Goal: Task Accomplishment & Management: Manage account settings

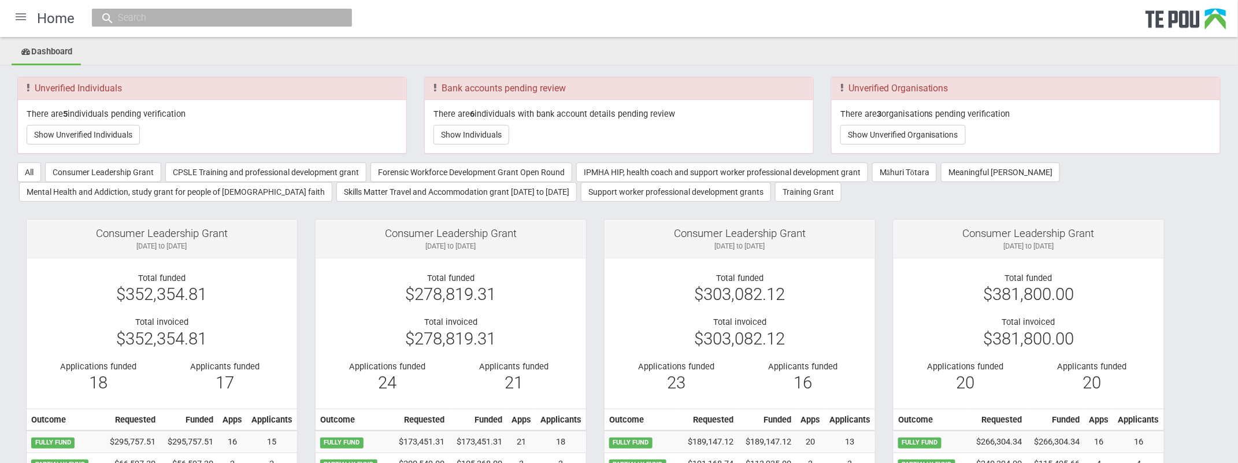
click at [19, 14] on div at bounding box center [21, 17] width 28 height 28
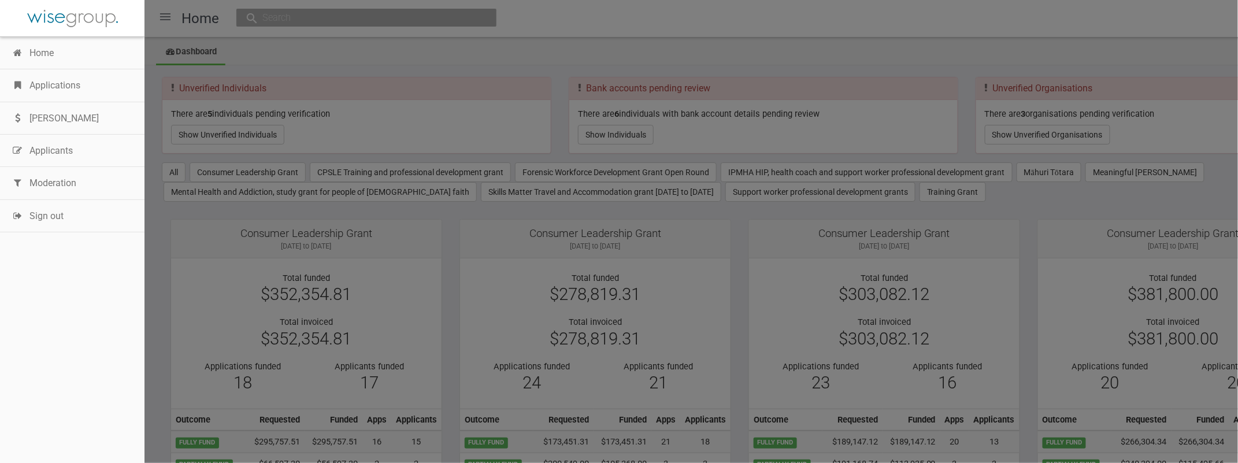
click at [58, 84] on link "Applications" at bounding box center [72, 85] width 144 height 32
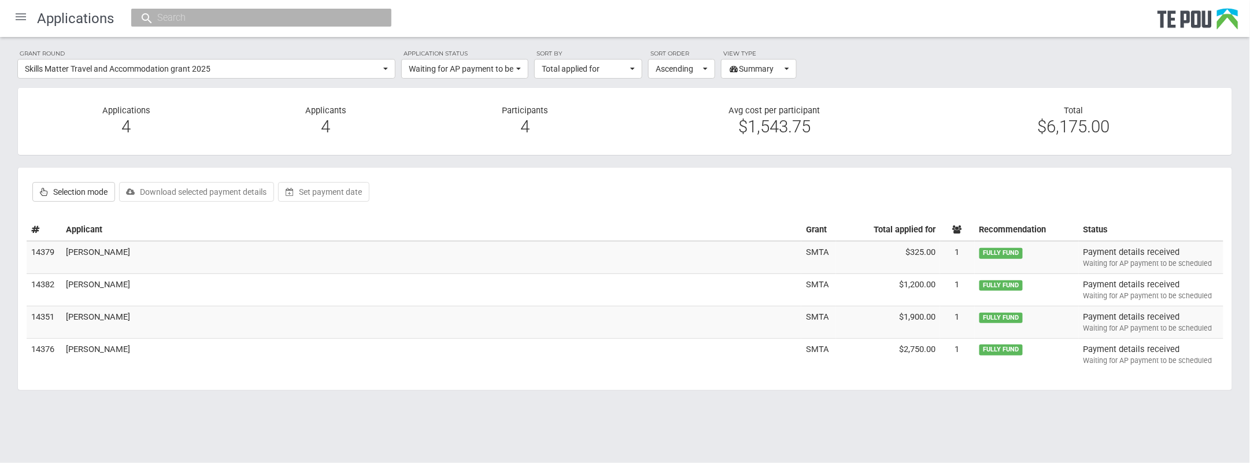
click at [49, 190] on icon at bounding box center [44, 192] width 10 height 8
checkbox input "true"
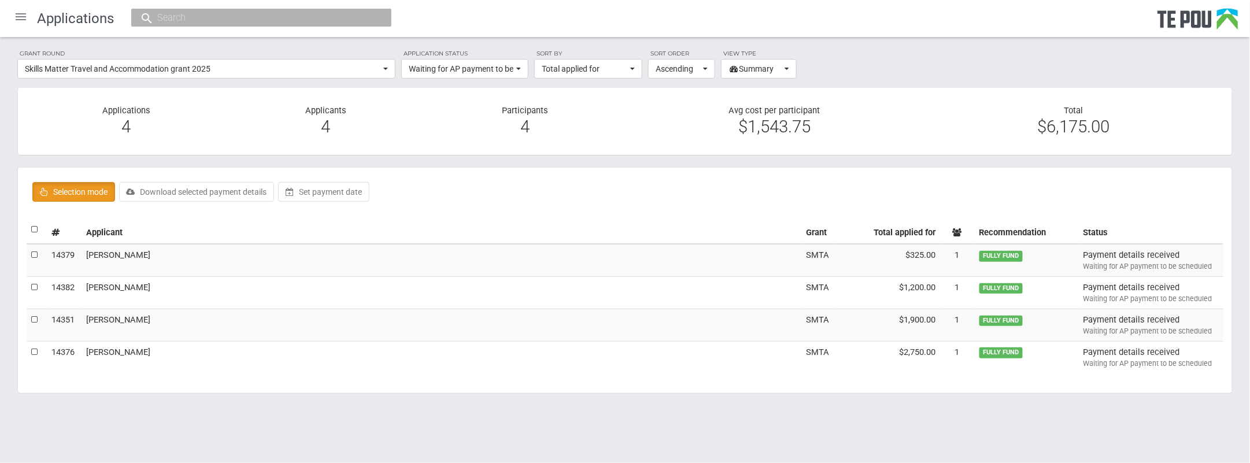
click at [36, 230] on label at bounding box center [35, 230] width 8 height 12
click at [31, 224] on input "checkbox" at bounding box center [31, 223] width 1 height 1
checkbox input "true"
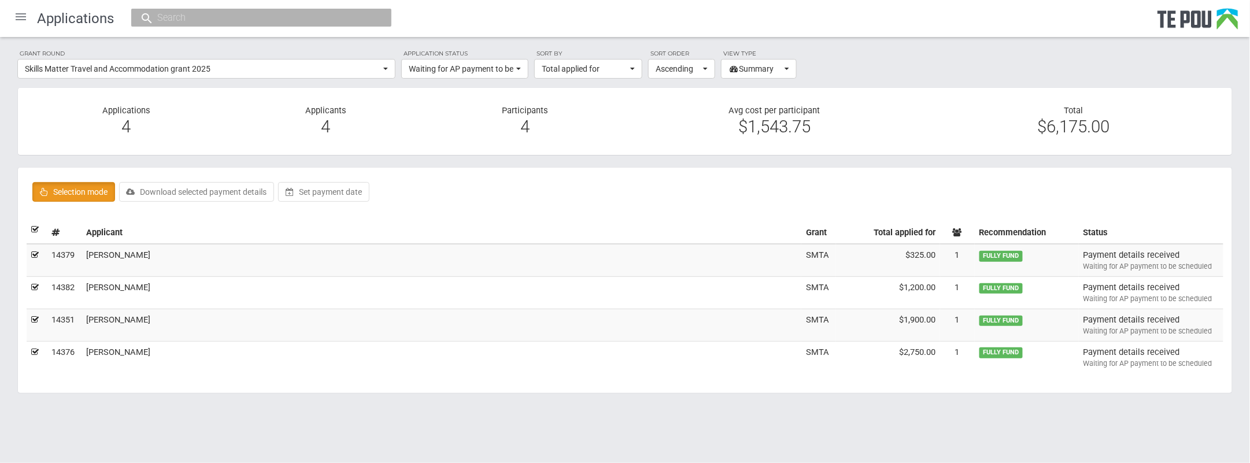
checkbox input "true"
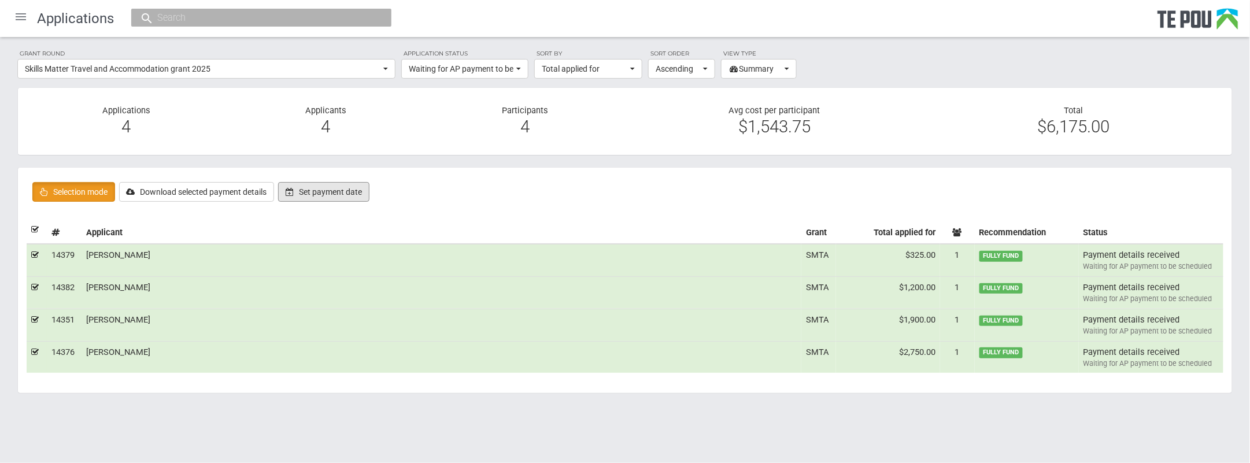
click at [334, 199] on button "Set payment date" at bounding box center [323, 192] width 91 height 20
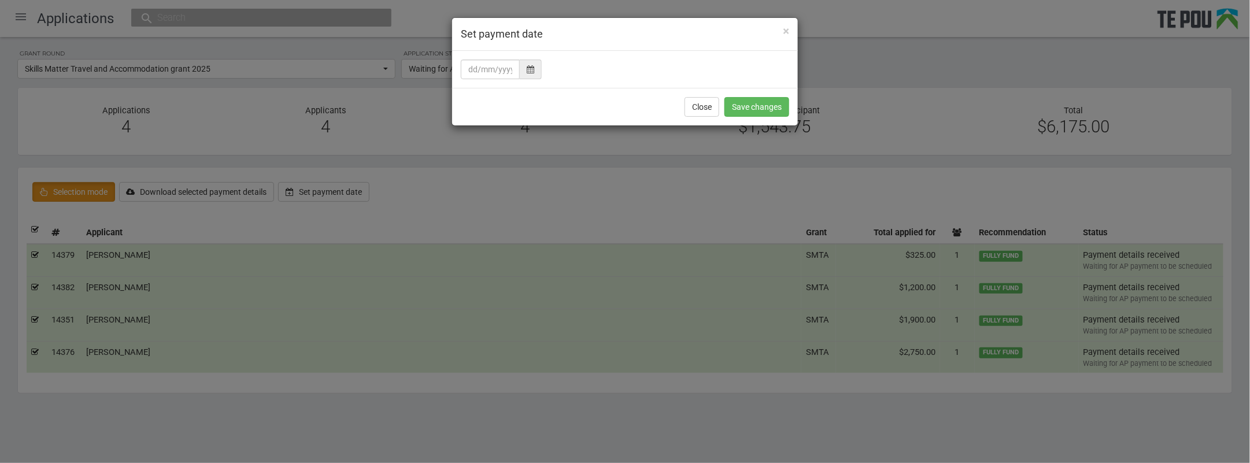
click at [528, 71] on icon at bounding box center [531, 69] width 8 height 8
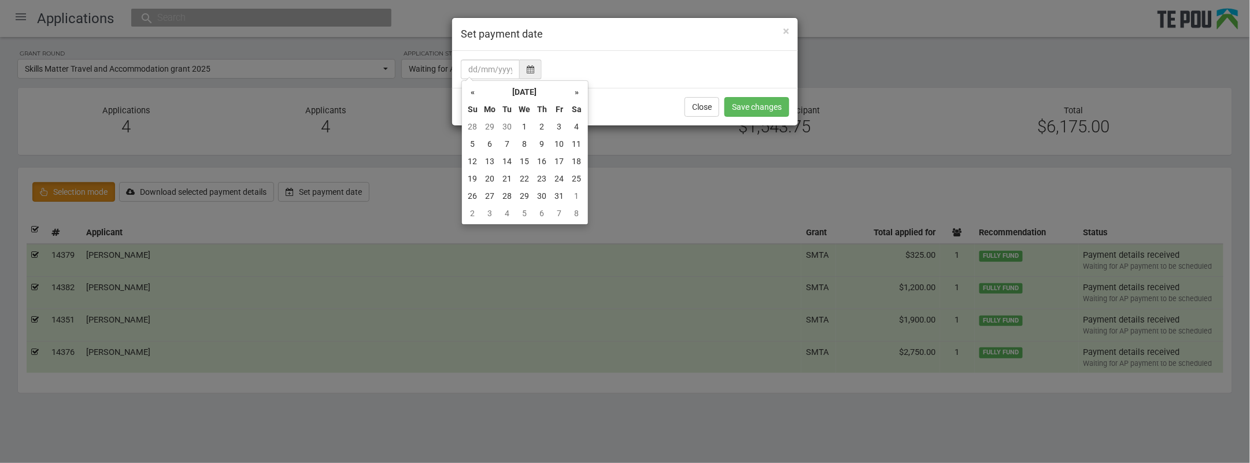
click at [558, 130] on td "3" at bounding box center [559, 126] width 17 height 17
type input "[DATE]"
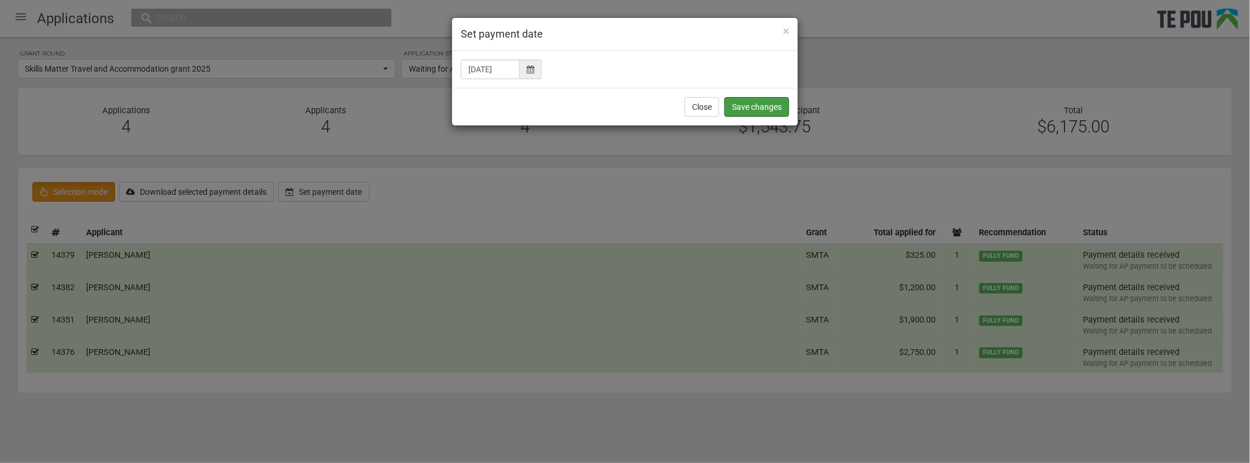
click at [747, 109] on button "Save changes" at bounding box center [756, 107] width 65 height 20
checkbox input "false"
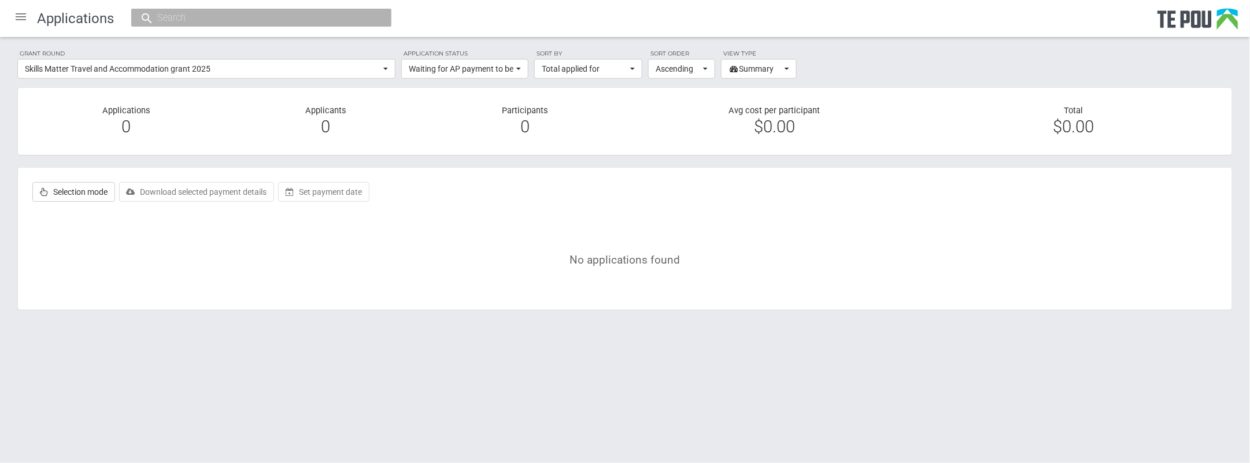
click at [0, 365] on html "Home Applications [PERSON_NAME] Applicants Organisations Individuals Moderation…" at bounding box center [625, 231] width 1250 height 463
click at [136, 347] on body "Home Applications [PERSON_NAME] Applicants Organisations Individuals Moderation…" at bounding box center [625, 181] width 1250 height 362
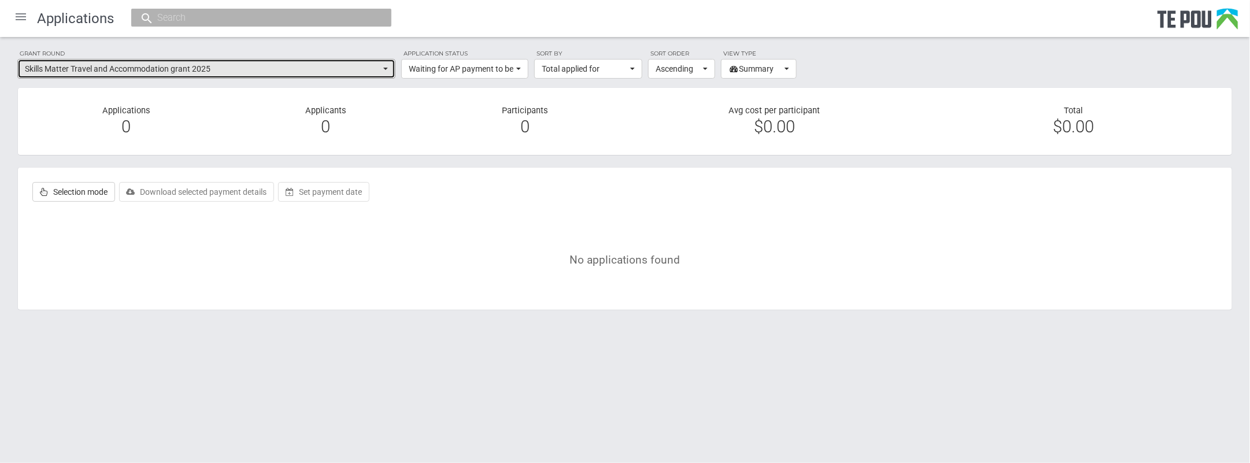
click at [387, 70] on button "Skills Matter Travel and Accommodation grant 2025" at bounding box center [206, 69] width 378 height 20
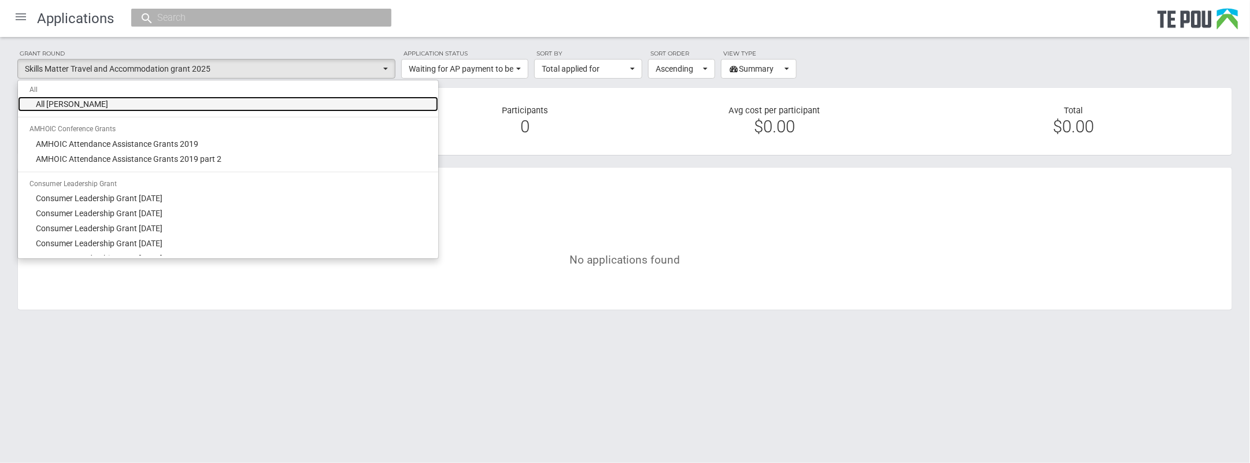
click at [100, 105] on link "All [PERSON_NAME]" at bounding box center [228, 104] width 420 height 15
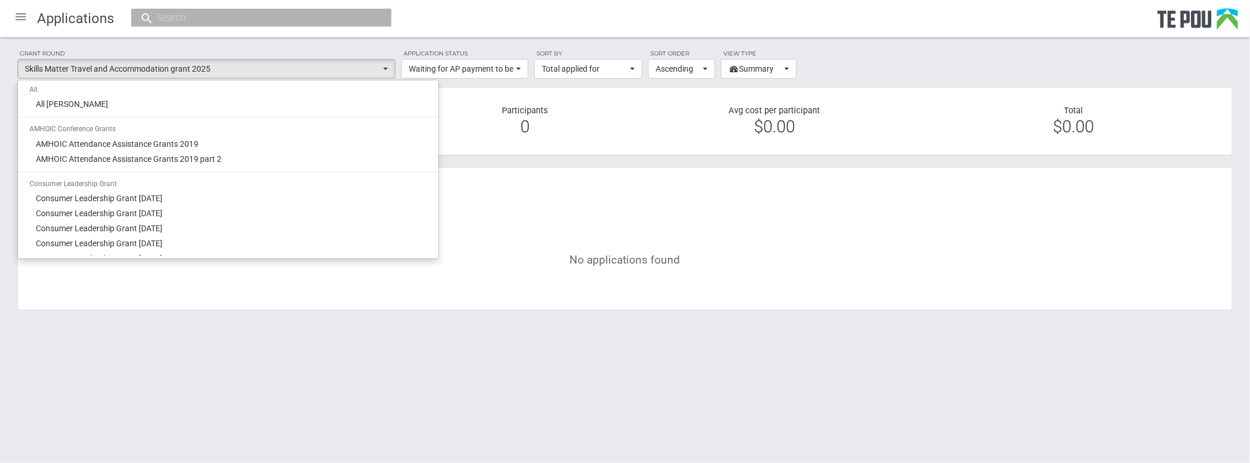
select select "-1"
